Goal: Browse casually: Explore the website without a specific task or goal

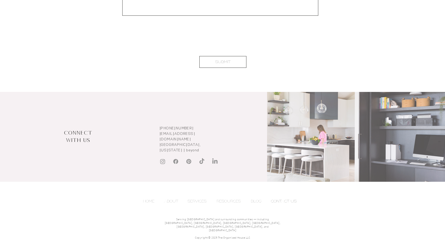
scroll to position [388, 0]
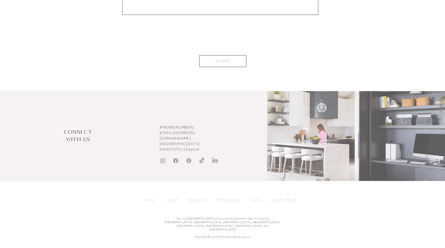
click at [162, 157] on img "Instagram" at bounding box center [162, 160] width 7 height 7
click at [176, 157] on img "Facebook" at bounding box center [176, 160] width 7 height 7
click at [191, 157] on img "Pinterest" at bounding box center [189, 160] width 7 height 7
click at [202, 157] on img "TikTok" at bounding box center [202, 160] width 7 height 7
click at [216, 157] on img "LinkedIn" at bounding box center [215, 160] width 7 height 7
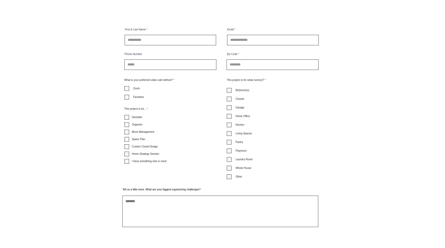
scroll to position [0, 0]
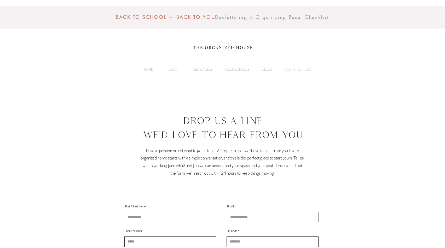
click at [149, 68] on p "HOME" at bounding box center [147, 69] width 17 height 8
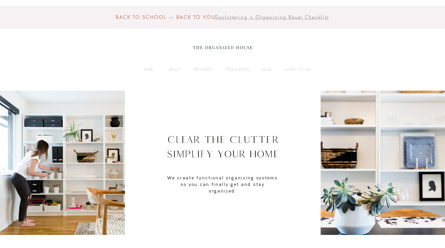
scroll to position [1, 0]
